Goal: Check status

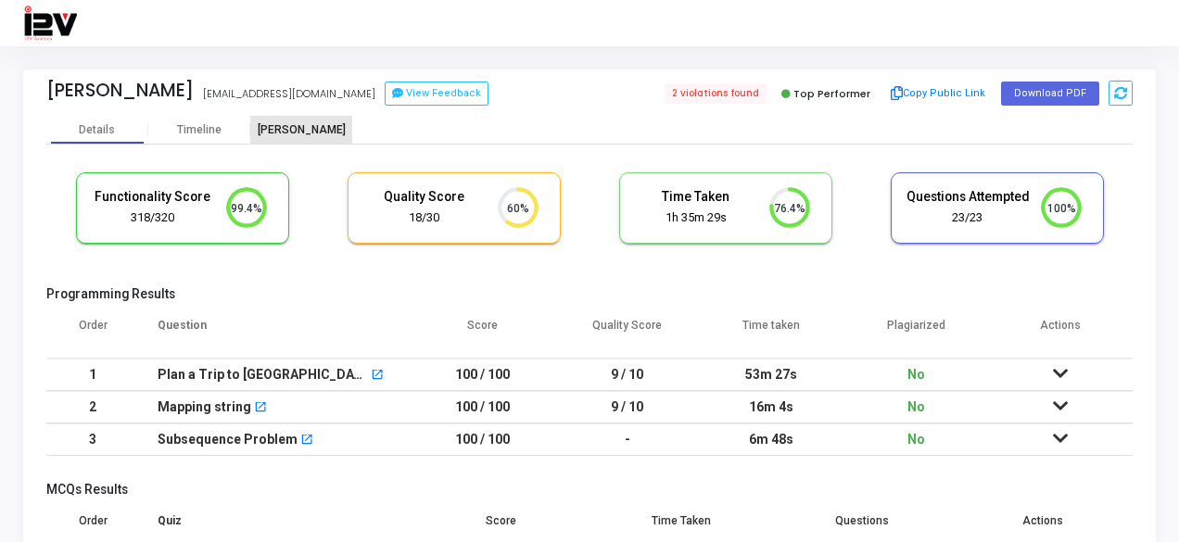
click at [298, 136] on div "[PERSON_NAME]" at bounding box center [301, 130] width 102 height 14
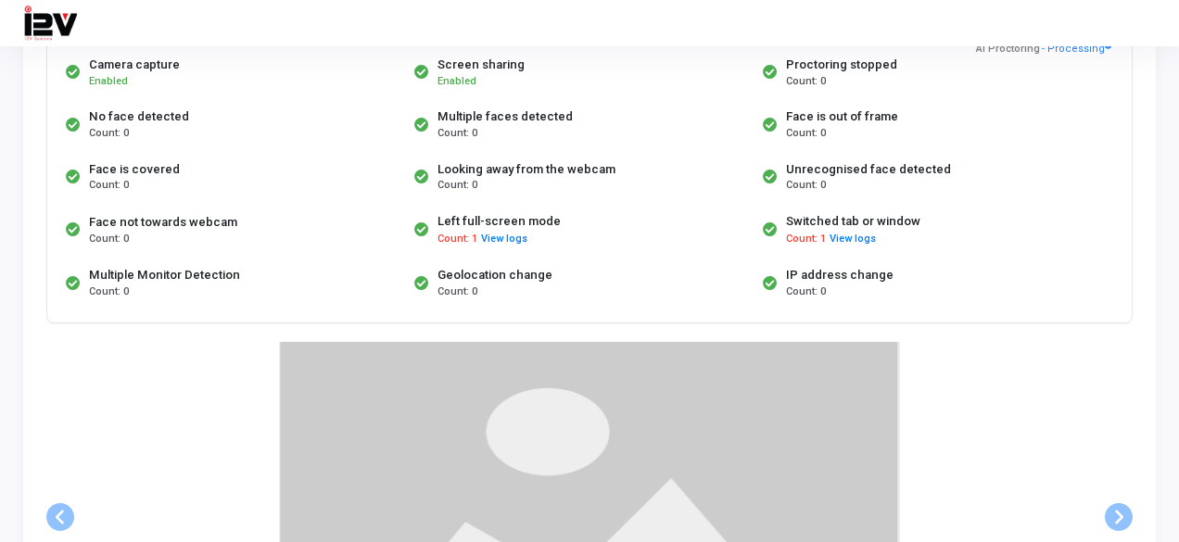
scroll to position [185, 0]
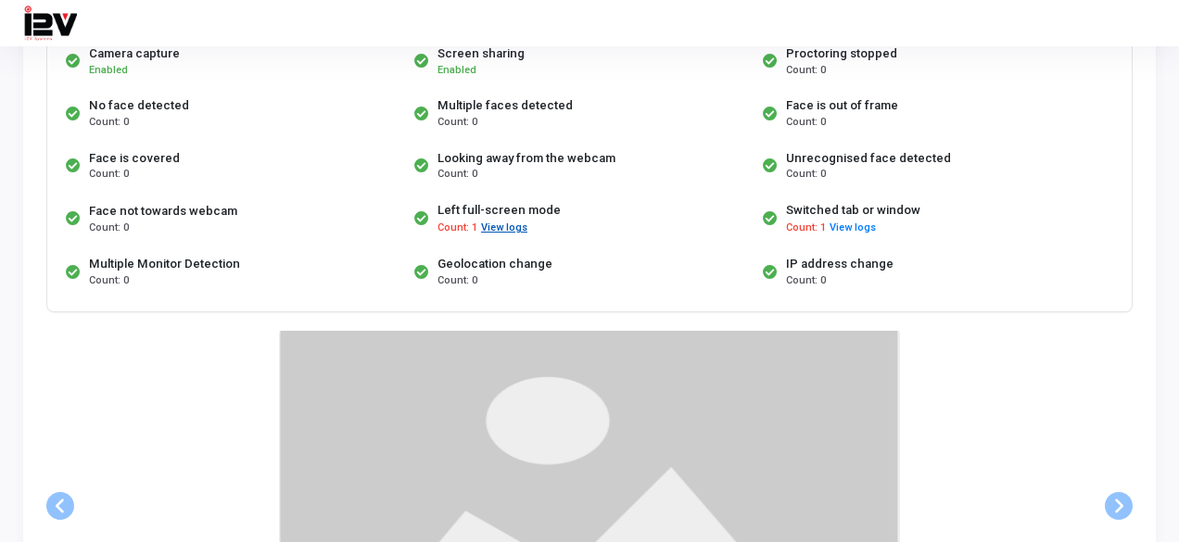
click at [488, 229] on button "View logs" at bounding box center [504, 229] width 48 height 18
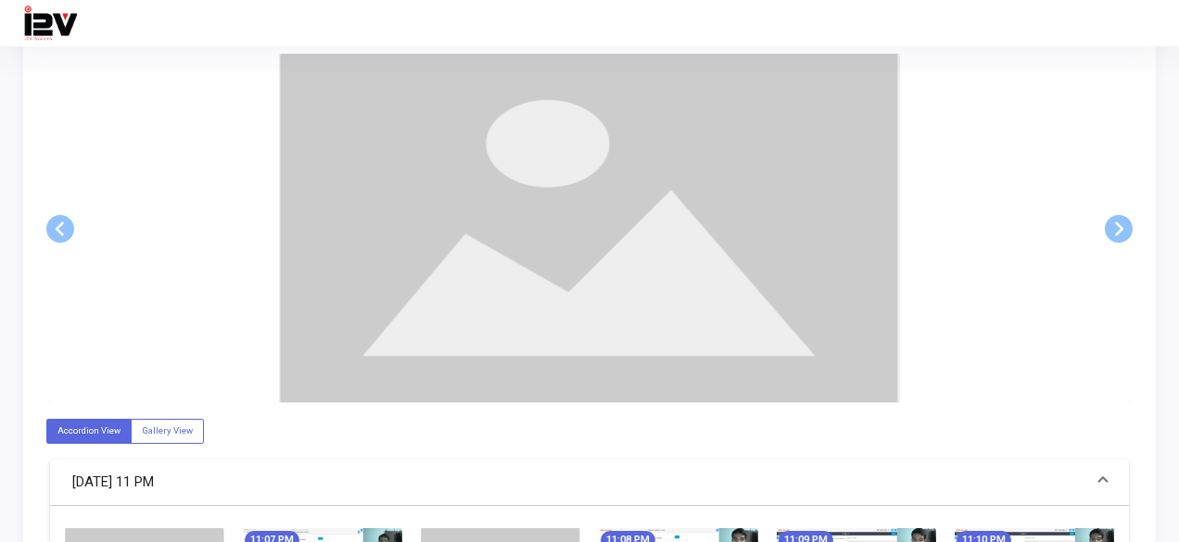
scroll to position [463, 0]
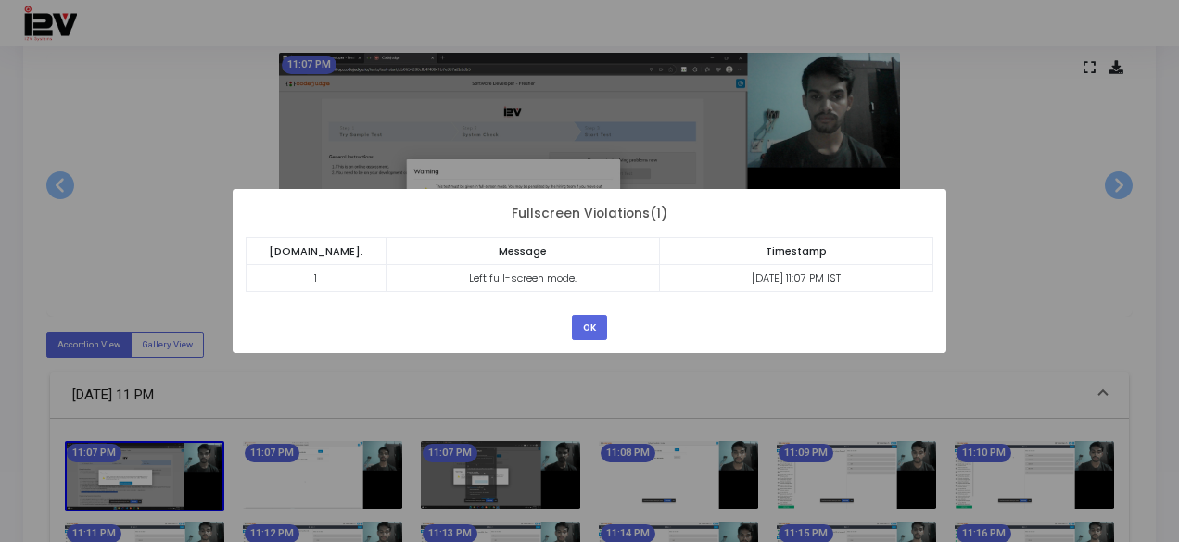
click at [1024, 172] on div "? ! i × Fullscreen Violations(1) [DOMAIN_NAME]. Message Timestamp 1 Left full-s…" at bounding box center [589, 271] width 1179 height 542
click at [585, 324] on button "OK" at bounding box center [589, 327] width 35 height 25
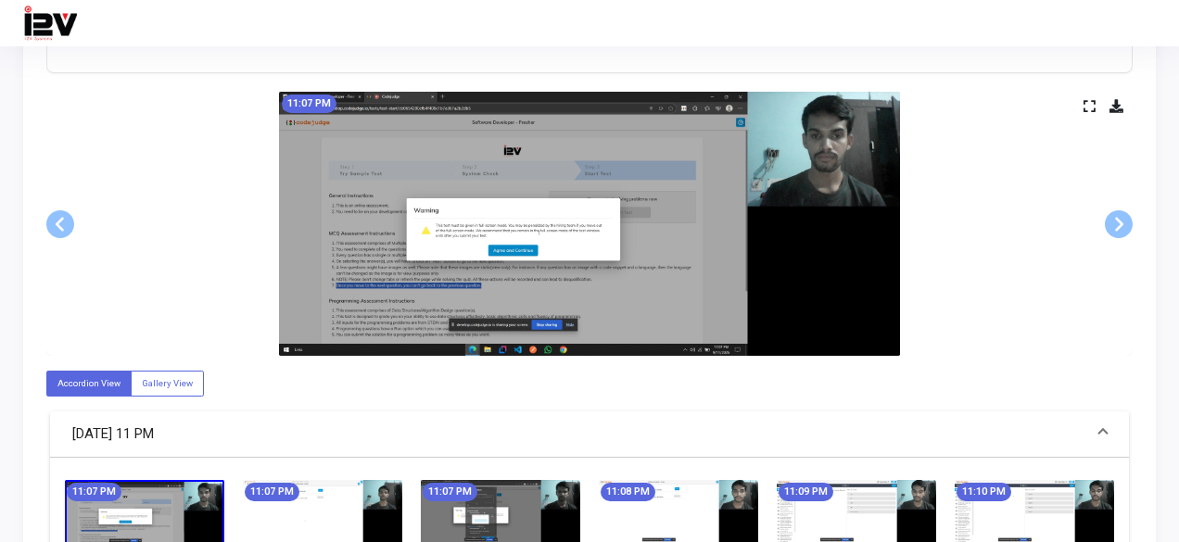
scroll to position [0, 0]
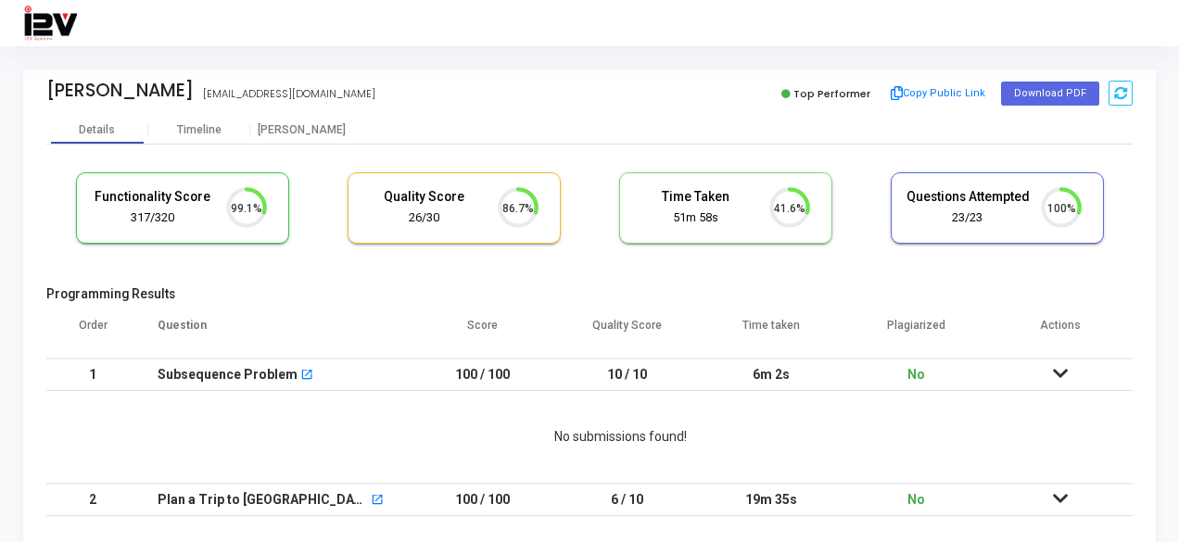
scroll to position [39, 46]
